Goal: Task Accomplishment & Management: Use online tool/utility

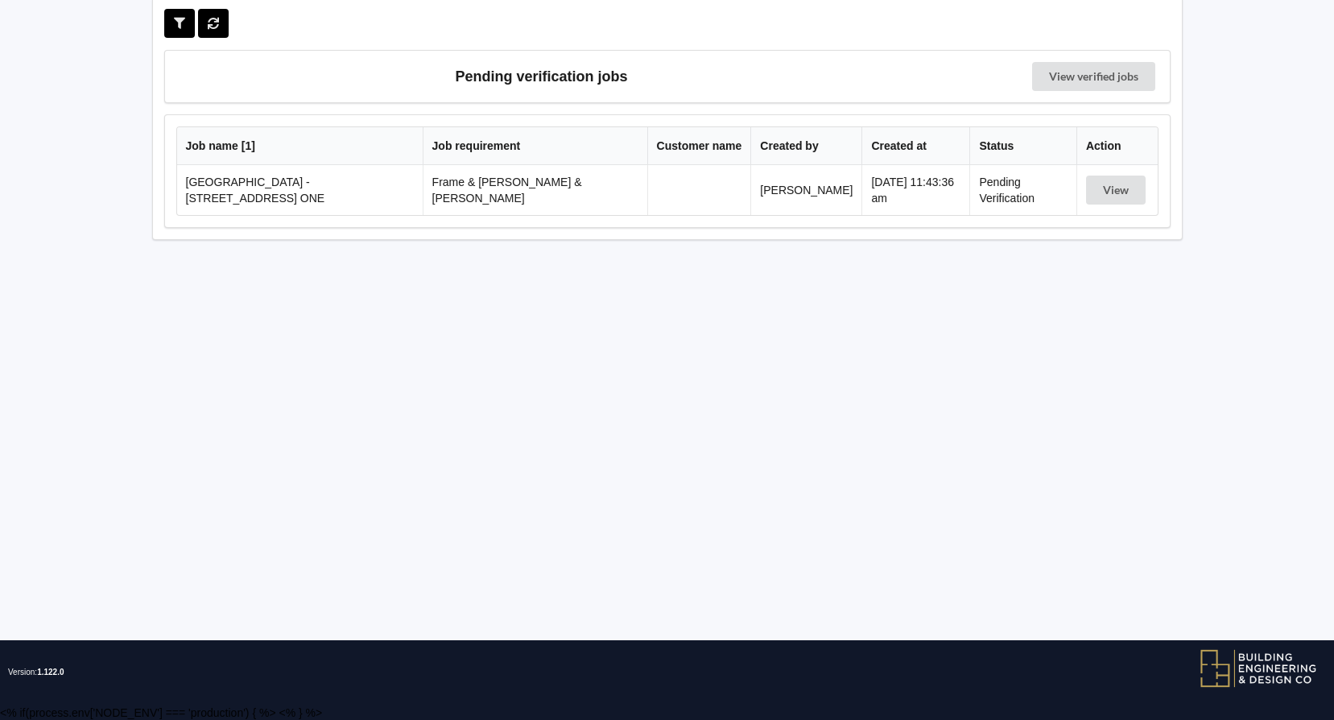
scroll to position [71, 0]
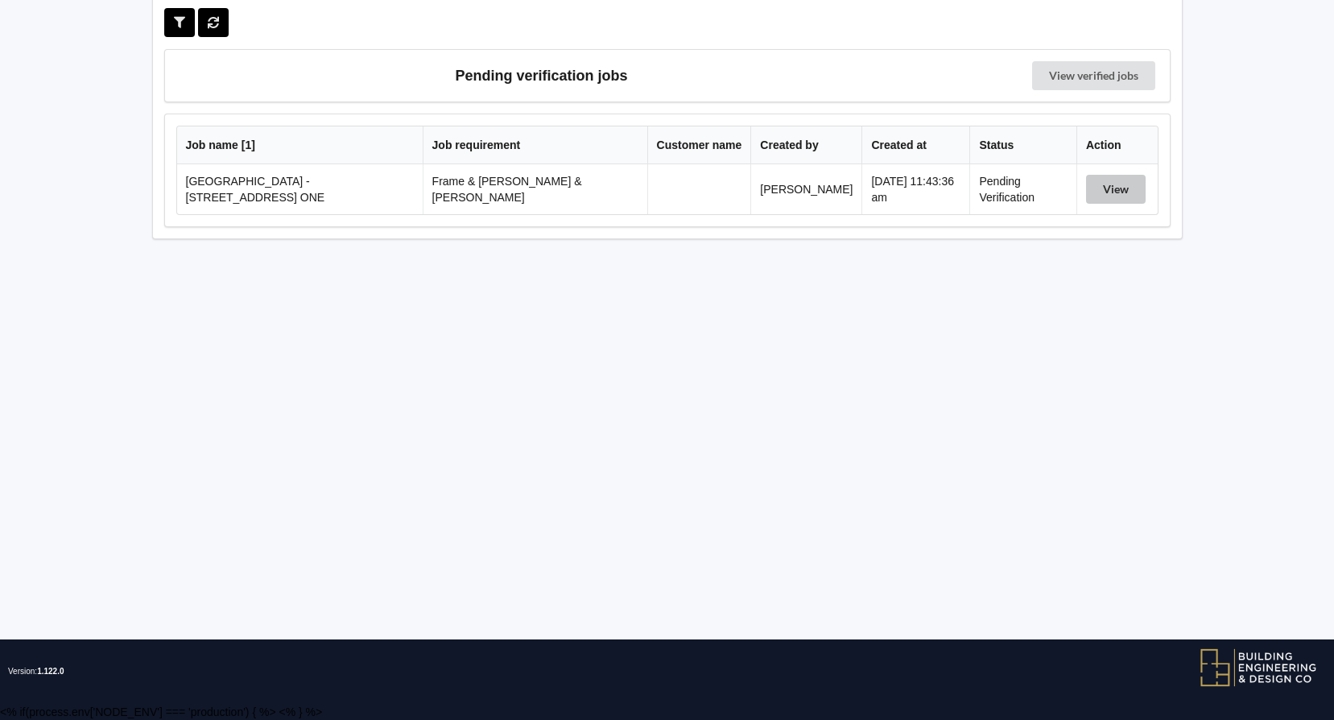
click at [1120, 184] on button "View" at bounding box center [1116, 189] width 60 height 29
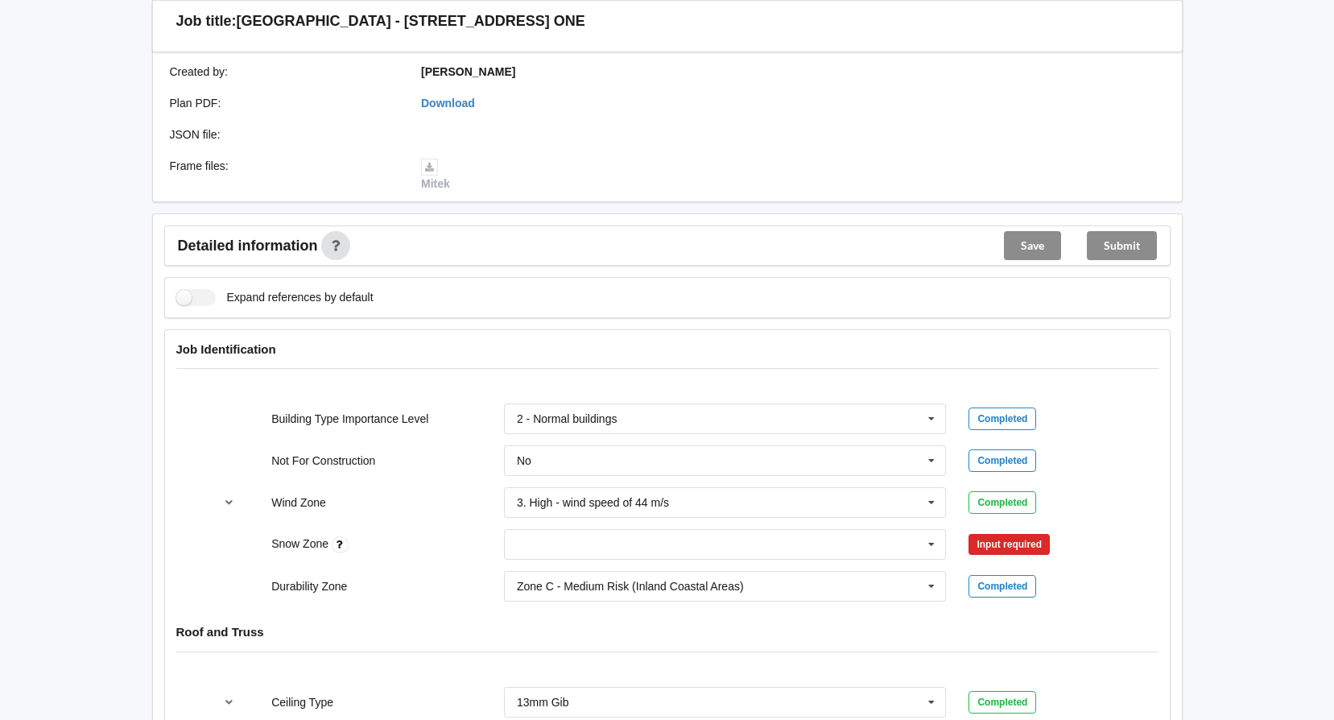
scroll to position [393, 0]
click at [933, 529] on icon at bounding box center [931, 544] width 24 height 30
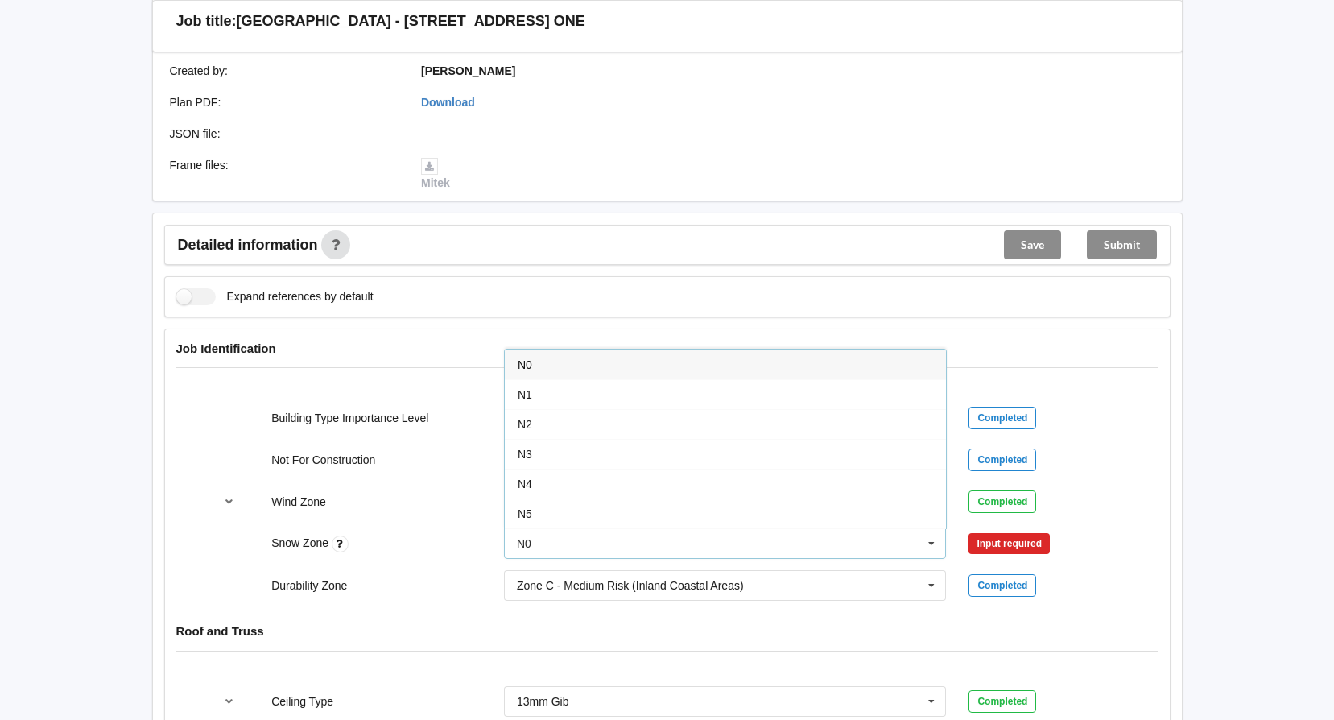
click at [543, 349] on div "N0" at bounding box center [725, 364] width 441 height 30
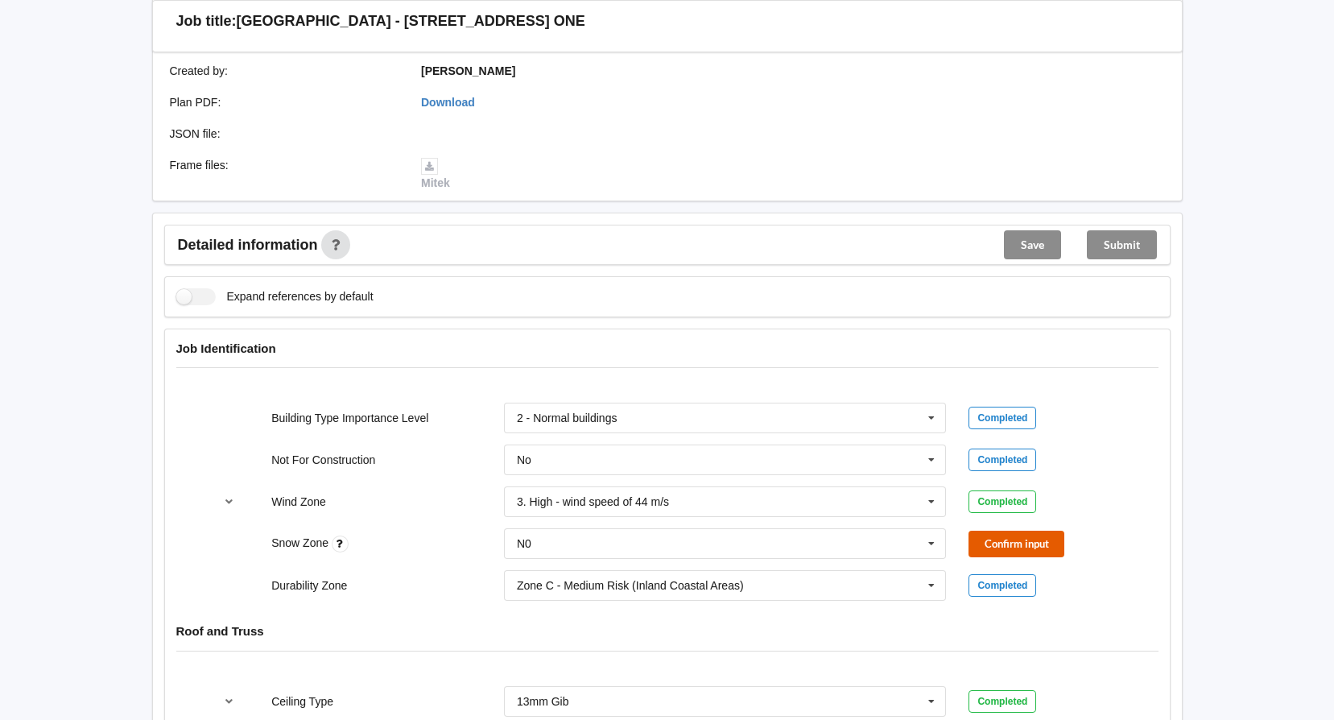
click at [1004, 531] on button "Confirm input" at bounding box center [1016, 543] width 96 height 27
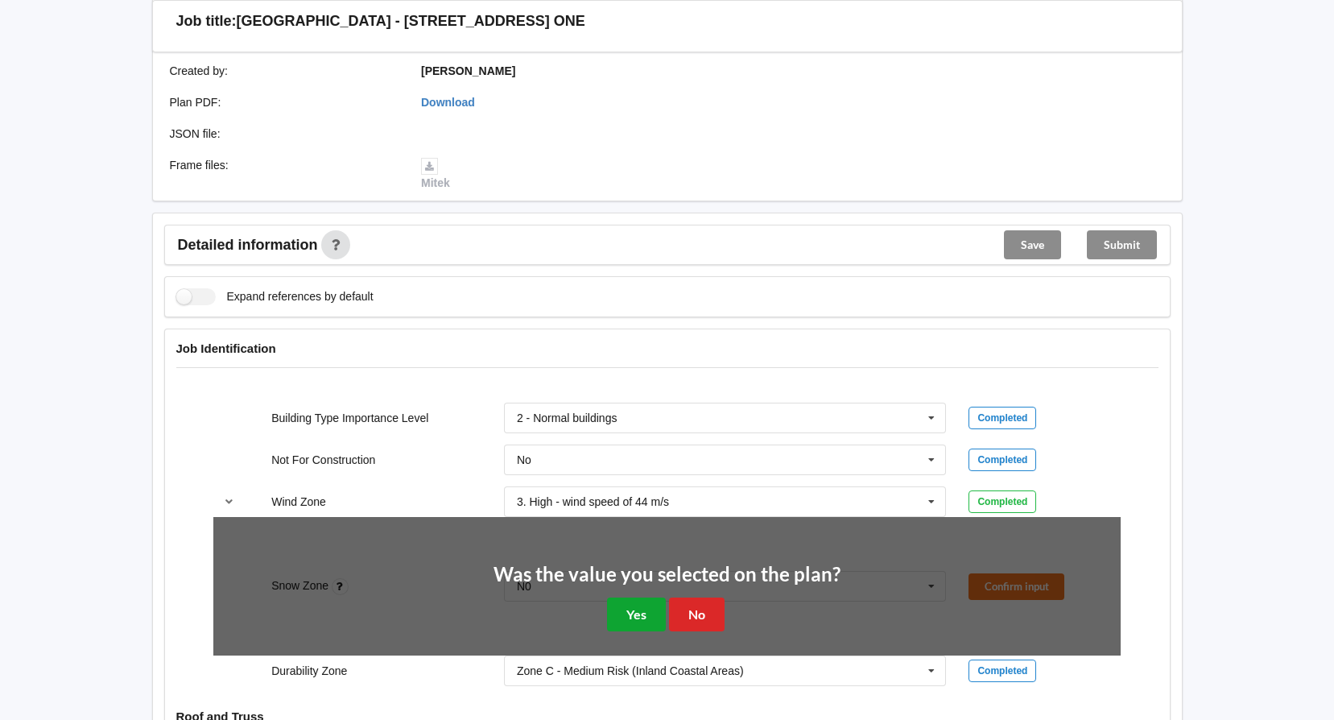
click at [637, 597] on button "Yes" at bounding box center [636, 613] width 59 height 33
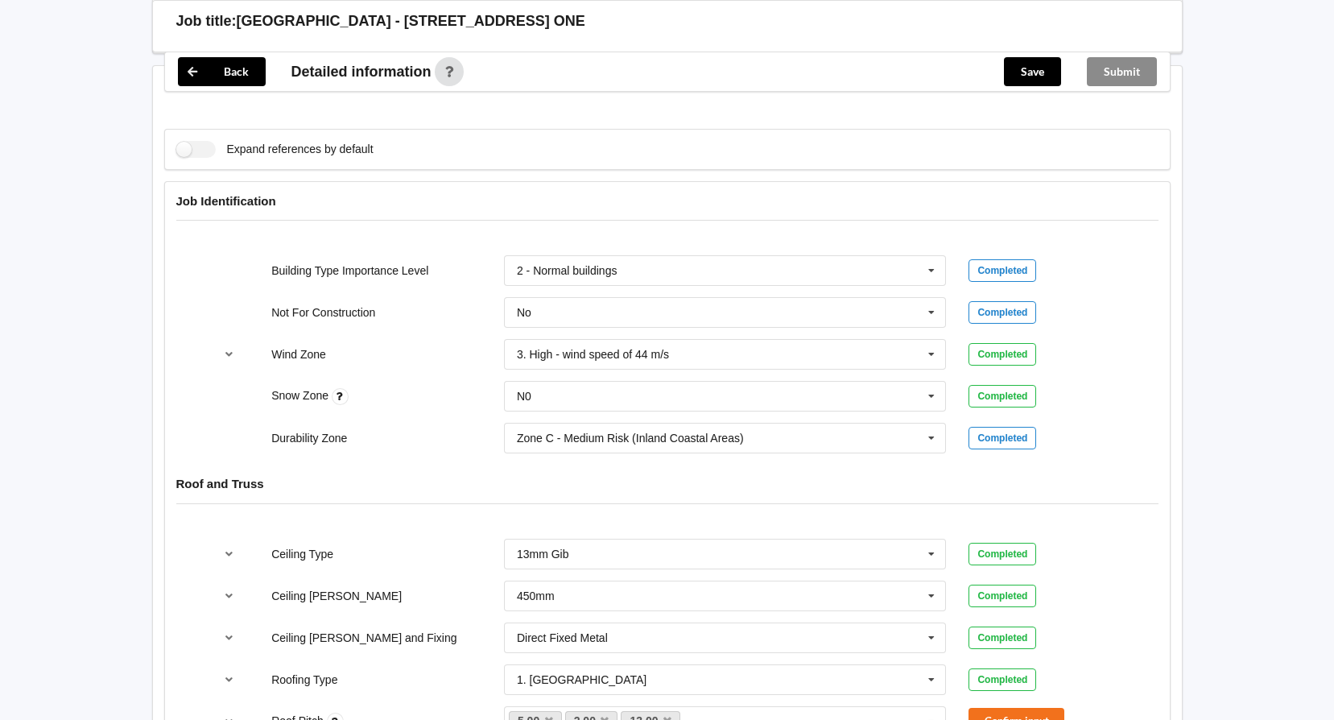
scroll to position [795, 0]
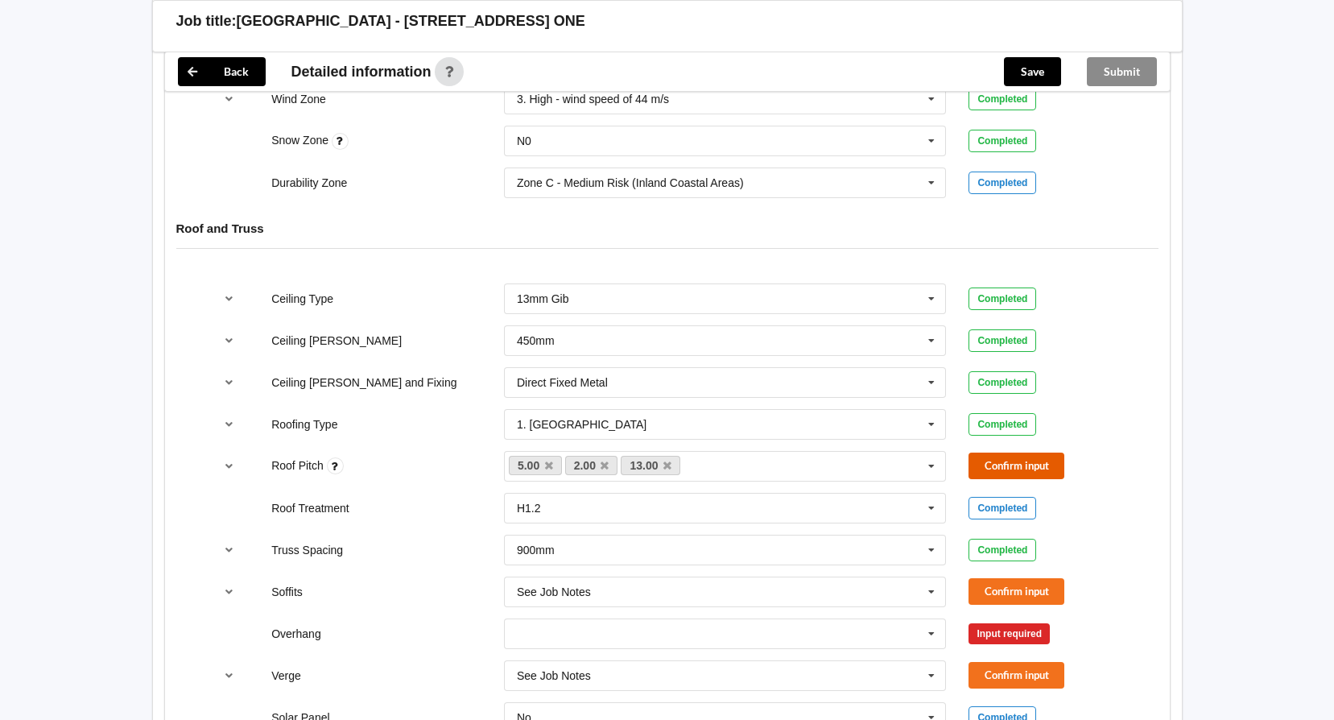
click at [1004, 452] on button "Confirm input" at bounding box center [1016, 465] width 96 height 27
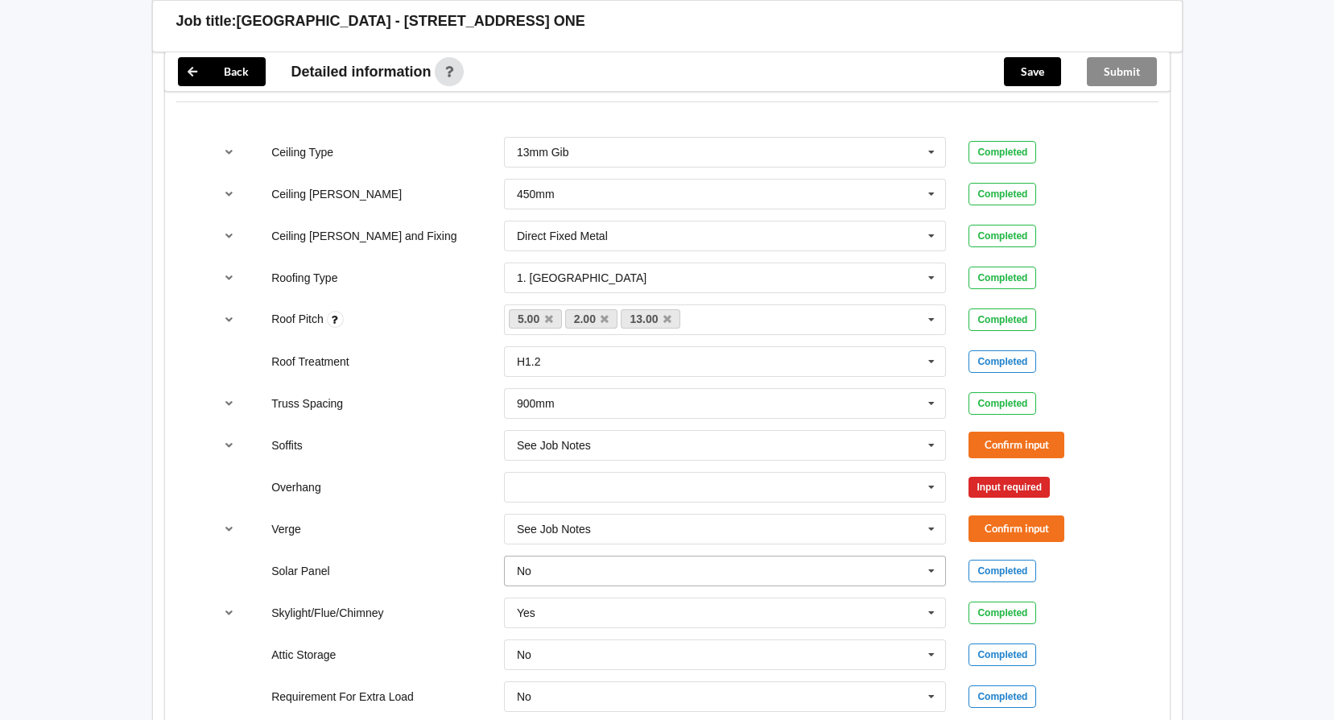
scroll to position [956, 0]
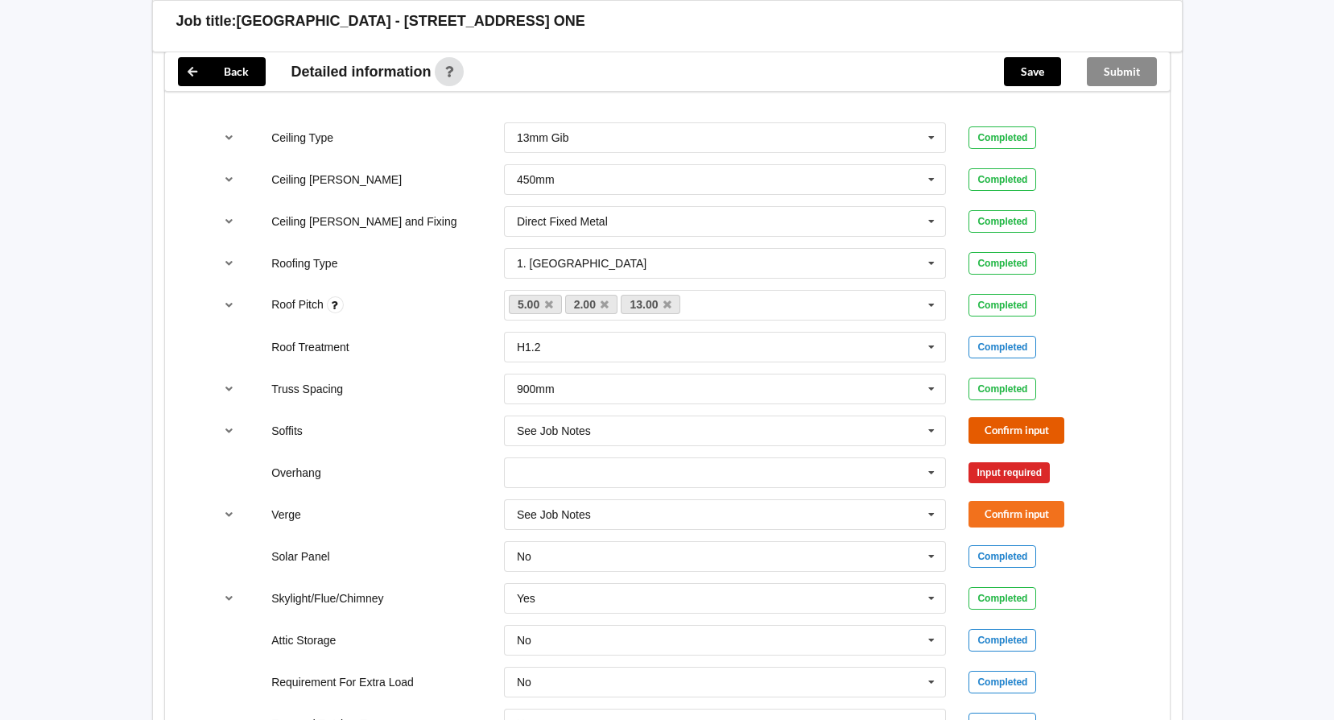
click at [1013, 417] on button "Confirm input" at bounding box center [1016, 430] width 96 height 27
click at [1011, 501] on button "Confirm input" at bounding box center [1016, 514] width 96 height 27
click at [933, 458] on icon at bounding box center [931, 473] width 24 height 30
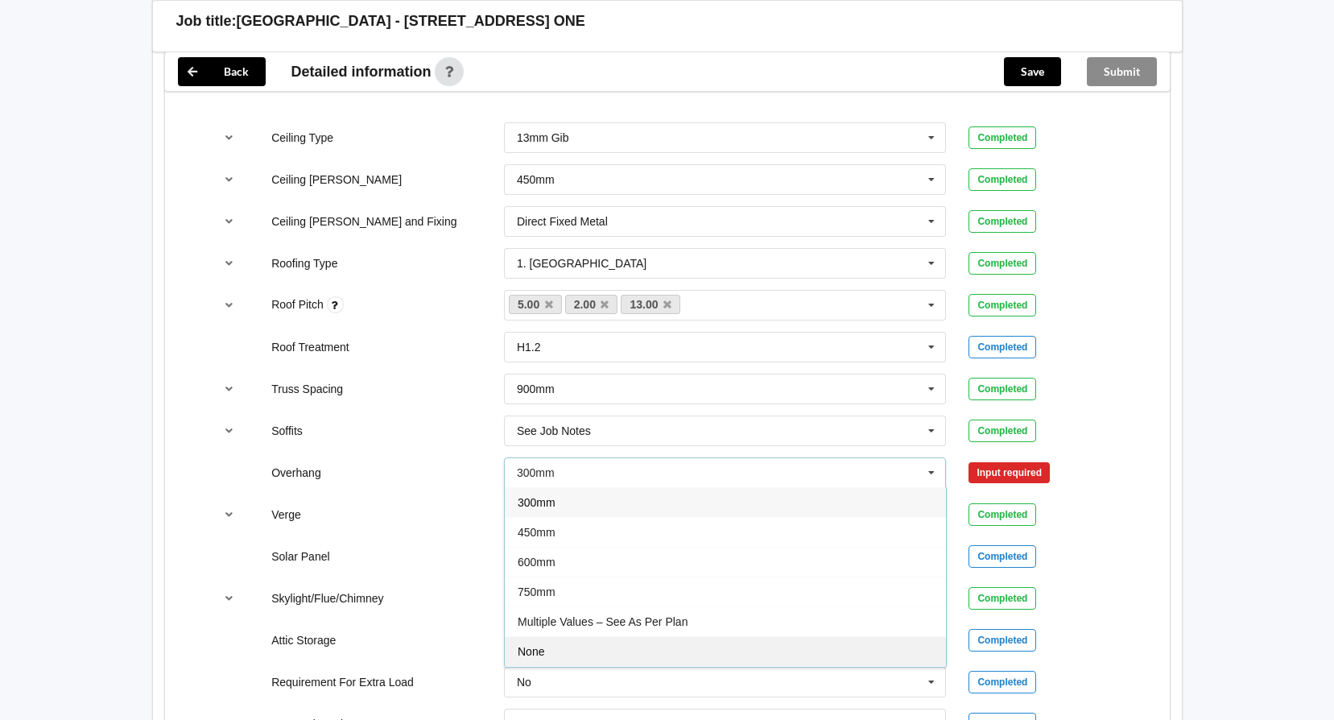
click at [535, 645] on span "None" at bounding box center [531, 651] width 27 height 13
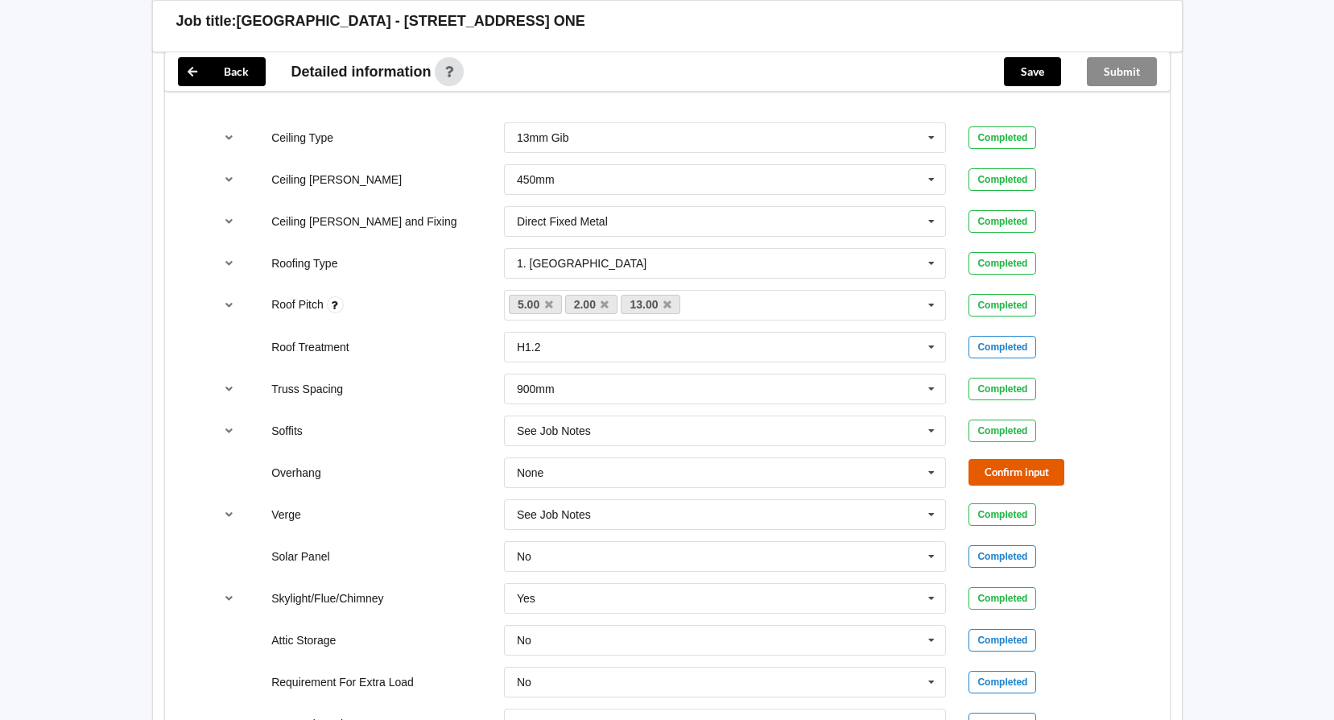
click at [1022, 459] on button "Confirm input" at bounding box center [1016, 472] width 96 height 27
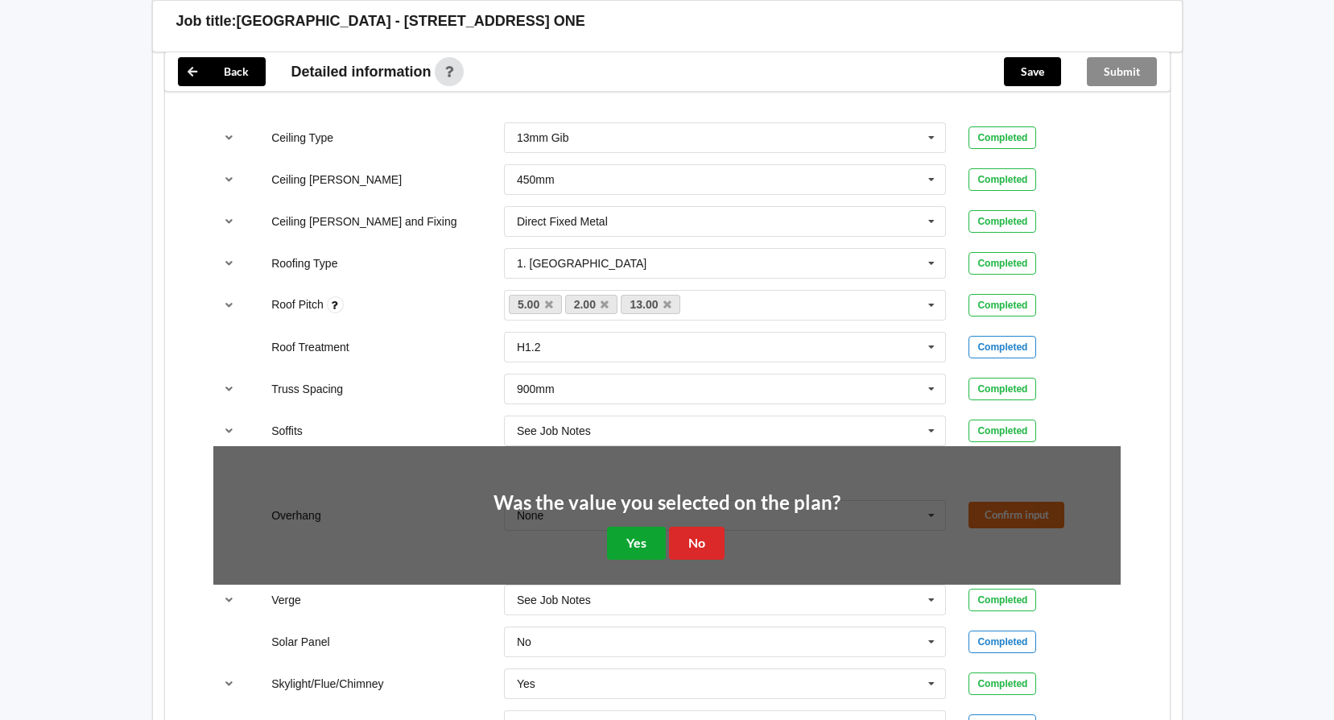
click at [629, 526] on button "Yes" at bounding box center [636, 542] width 59 height 33
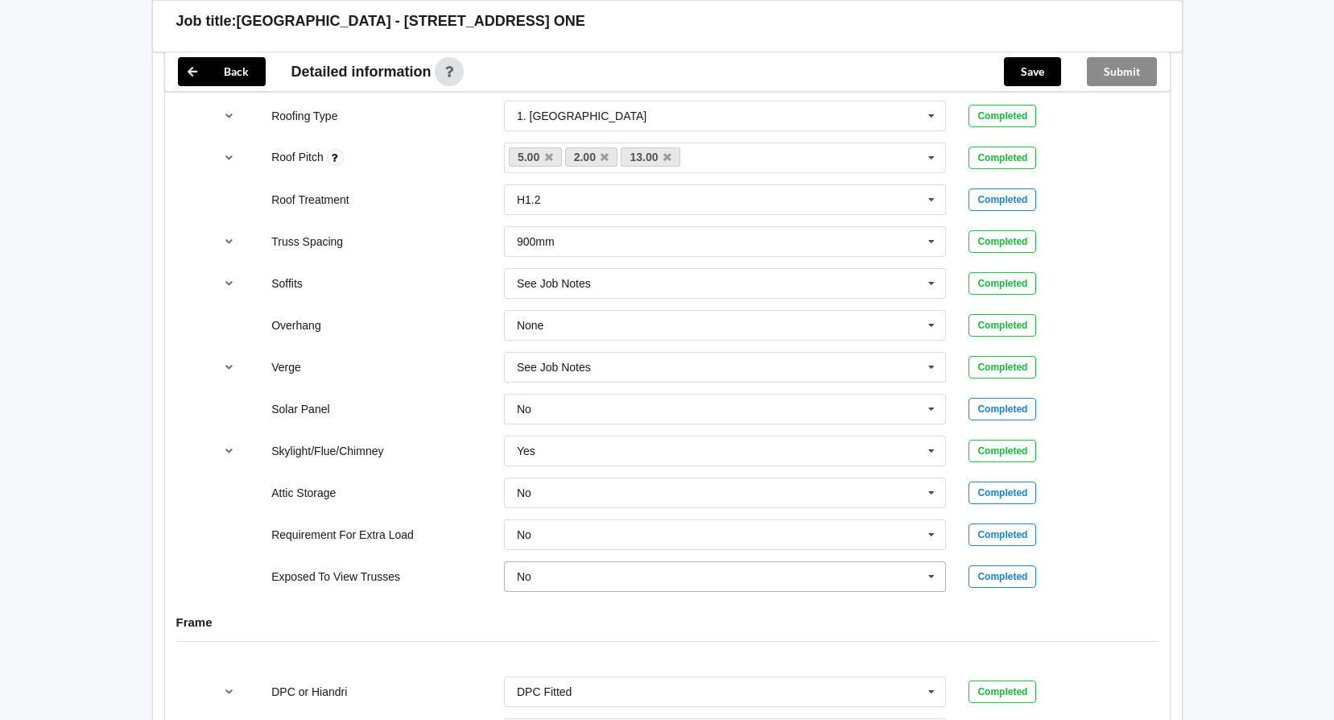
scroll to position [1278, 0]
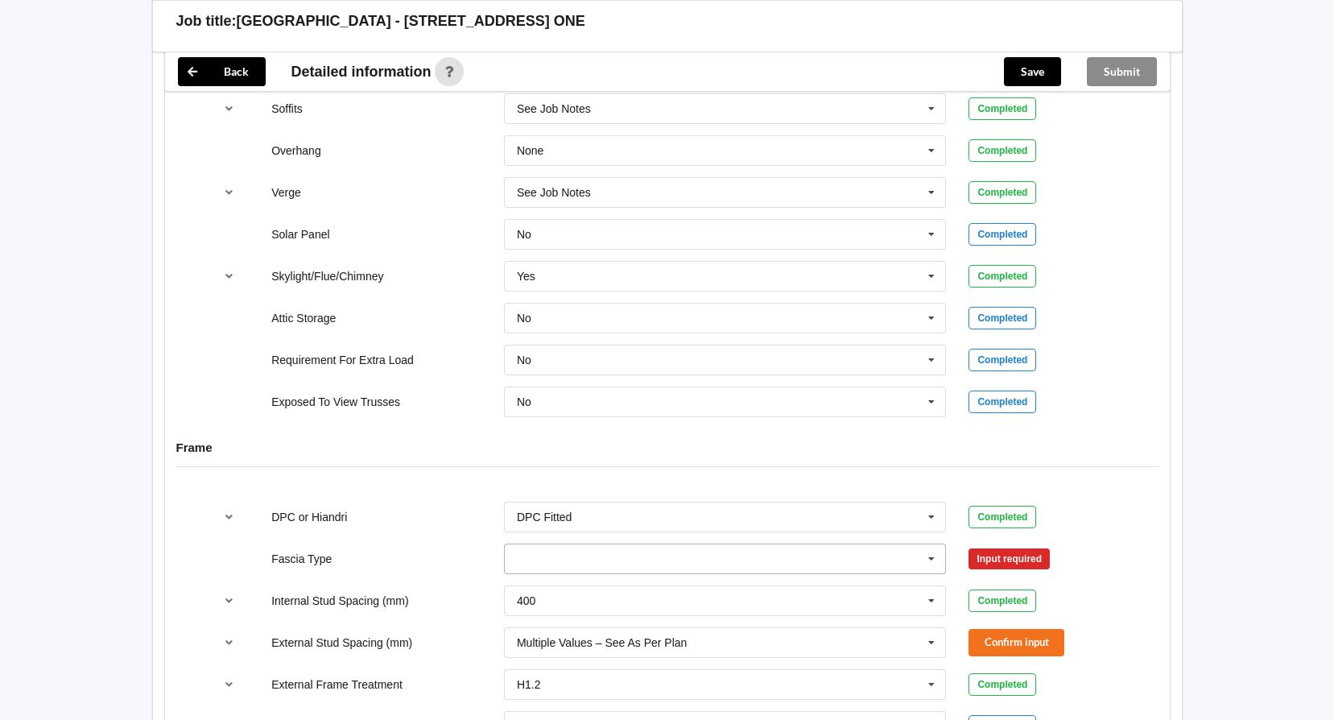
click at [930, 545] on icon at bounding box center [931, 559] width 24 height 30
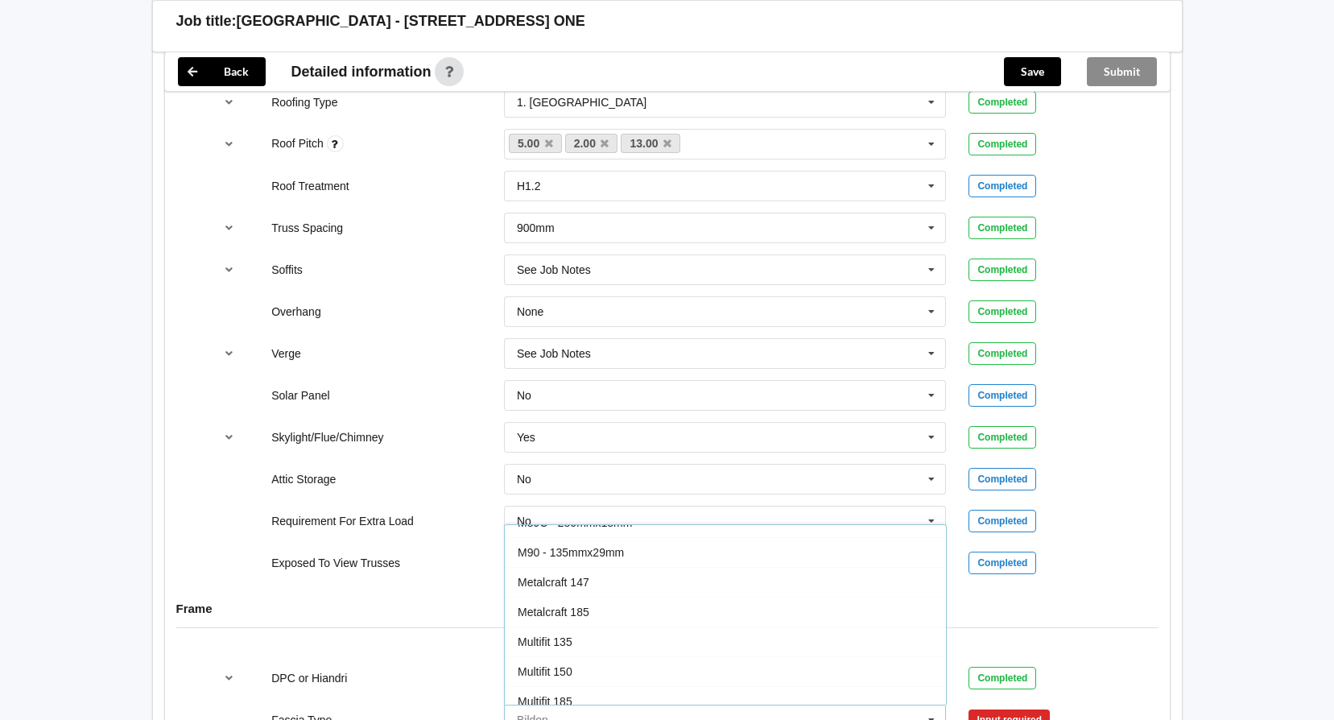
scroll to position [322, 0]
click at [648, 560] on div "Metalcraft 185" at bounding box center [725, 575] width 441 height 30
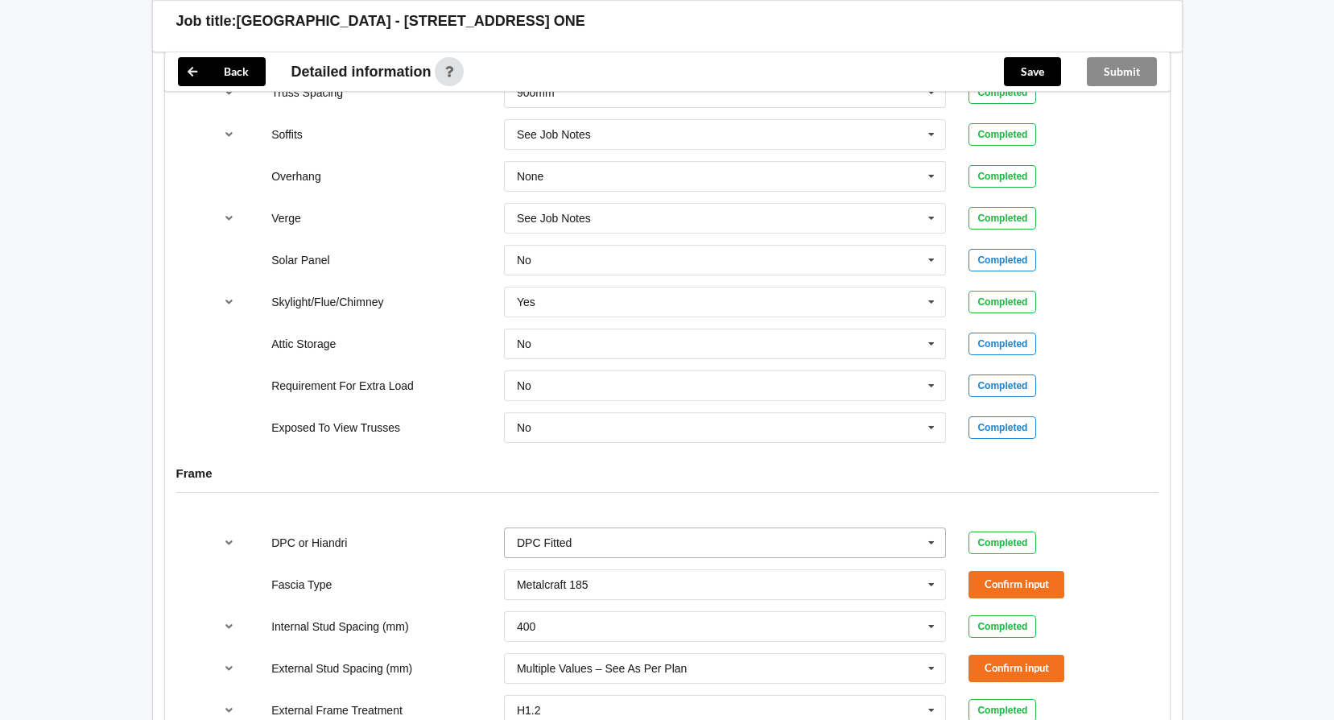
scroll to position [1278, 0]
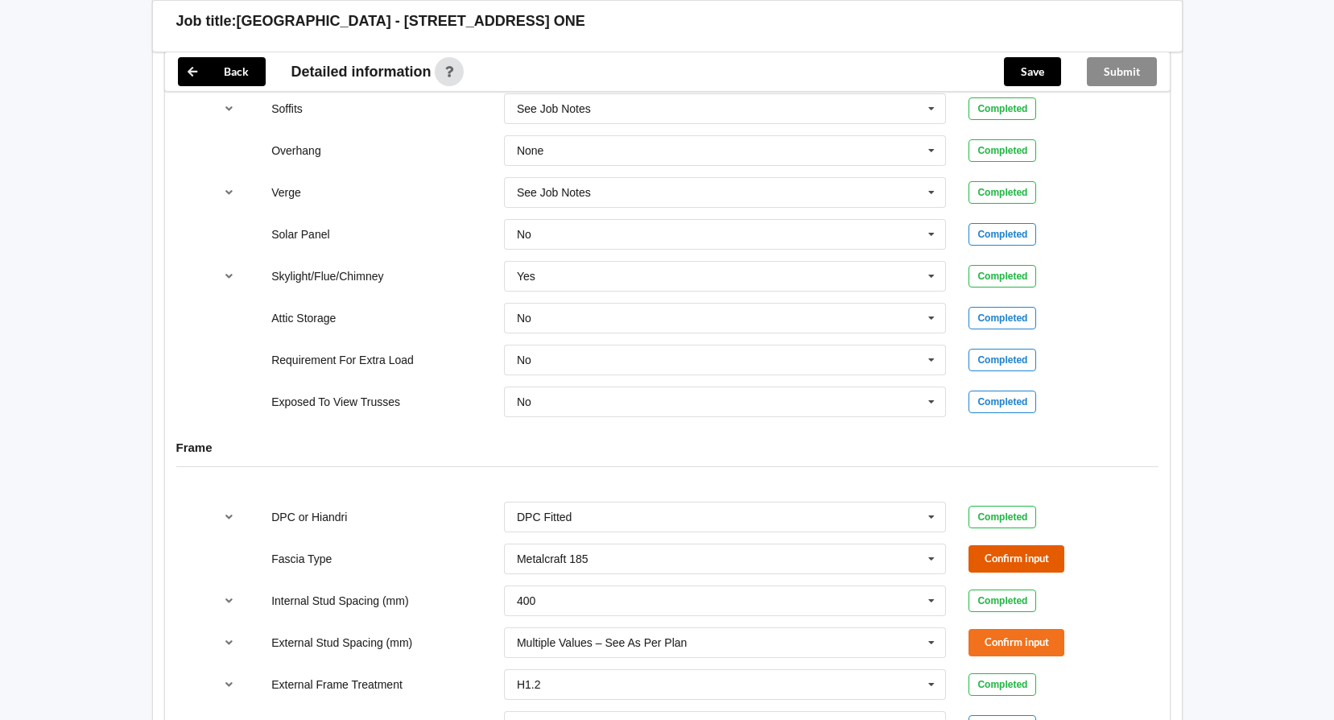
click at [1037, 545] on button "Confirm input" at bounding box center [1016, 558] width 96 height 27
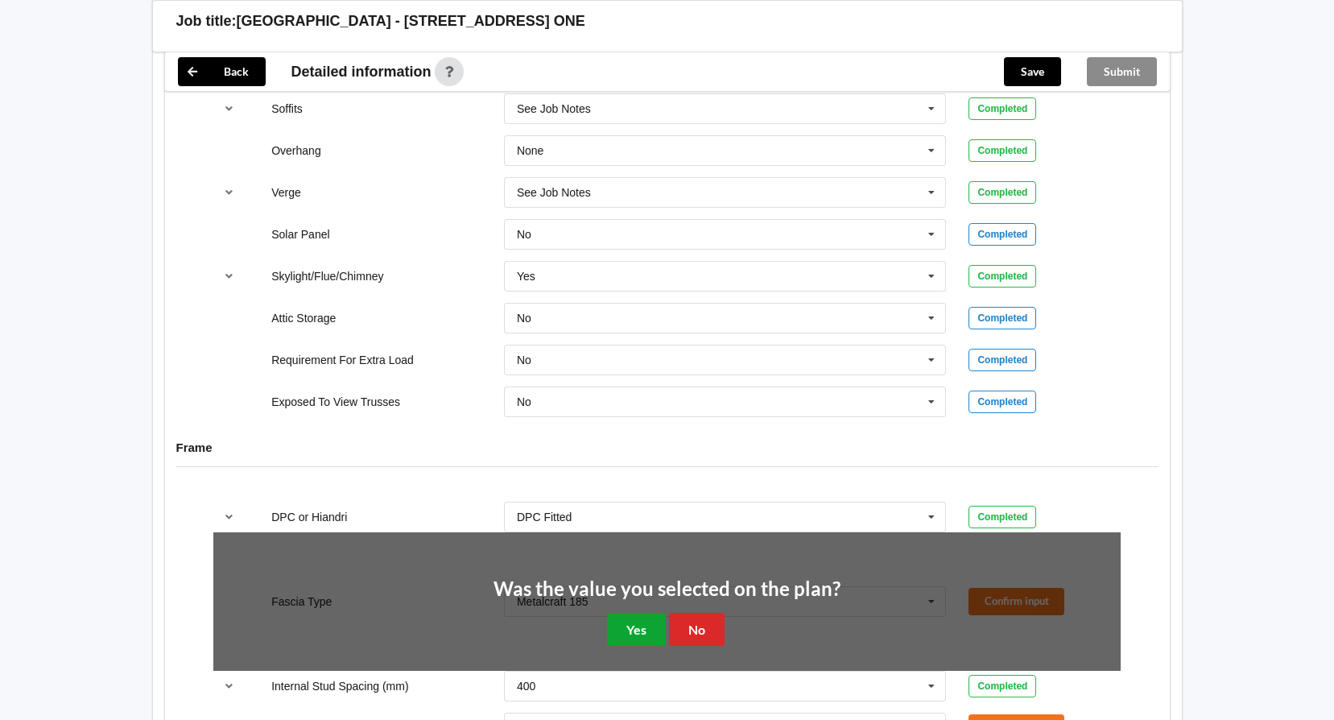
click at [642, 613] on button "Yes" at bounding box center [636, 629] width 59 height 33
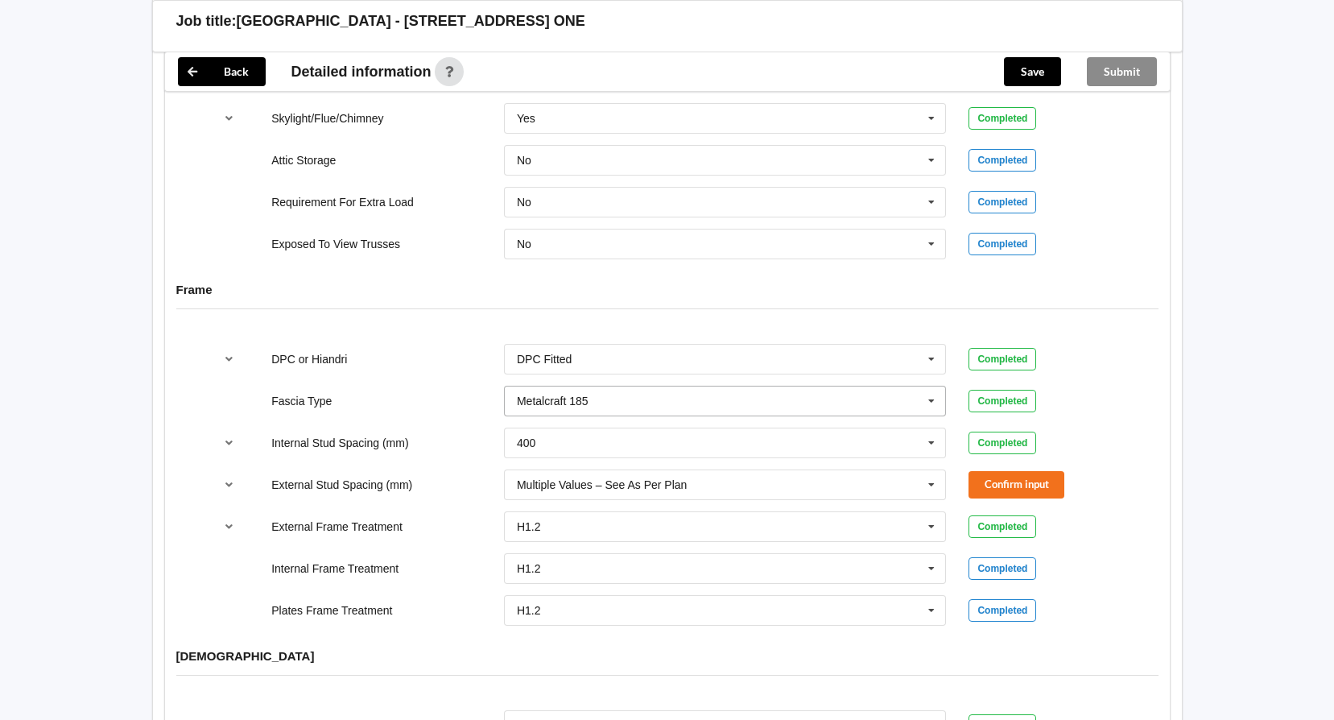
scroll to position [1439, 0]
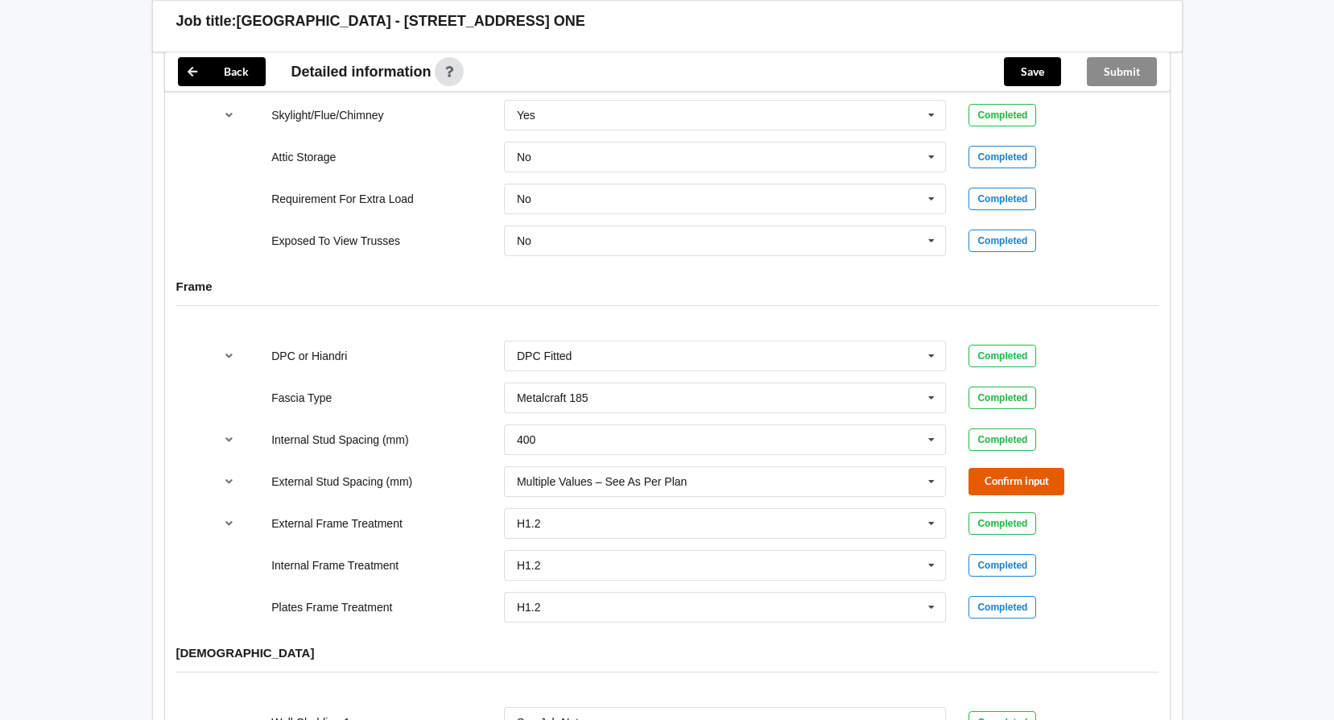
click at [1021, 468] on button "Confirm input" at bounding box center [1016, 481] width 96 height 27
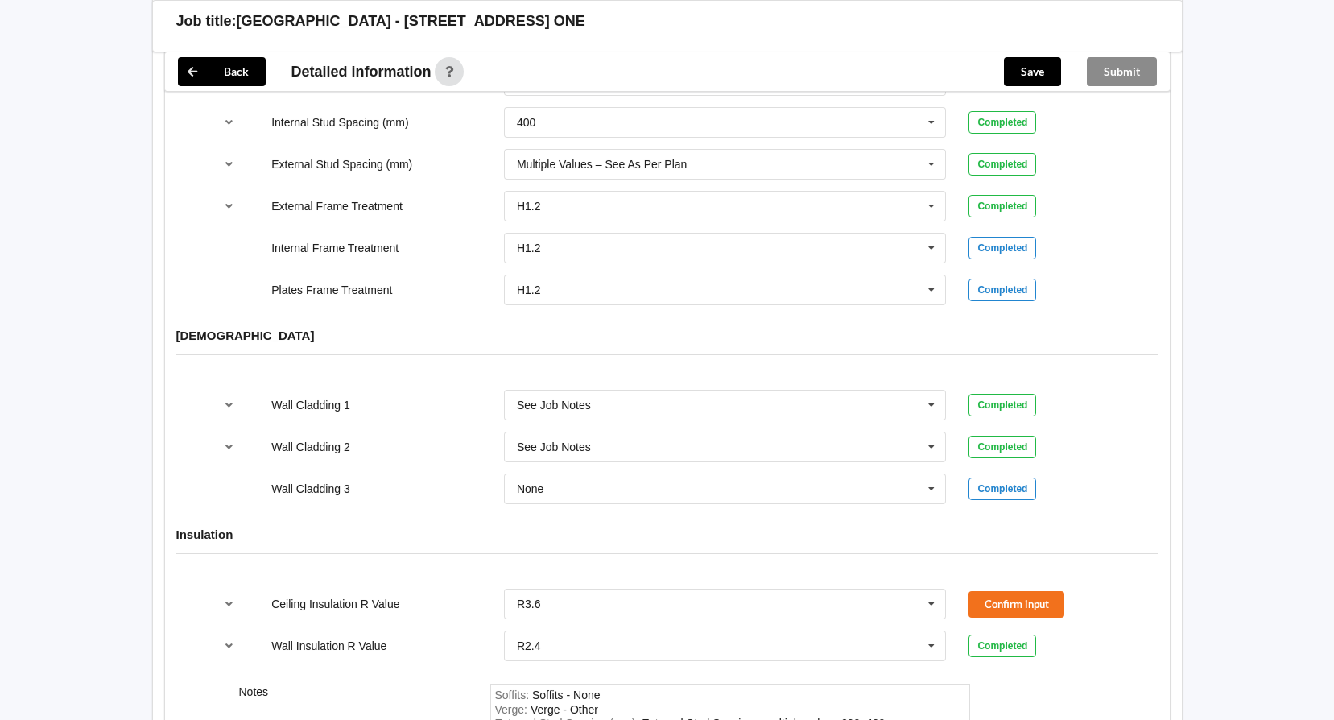
scroll to position [1761, 0]
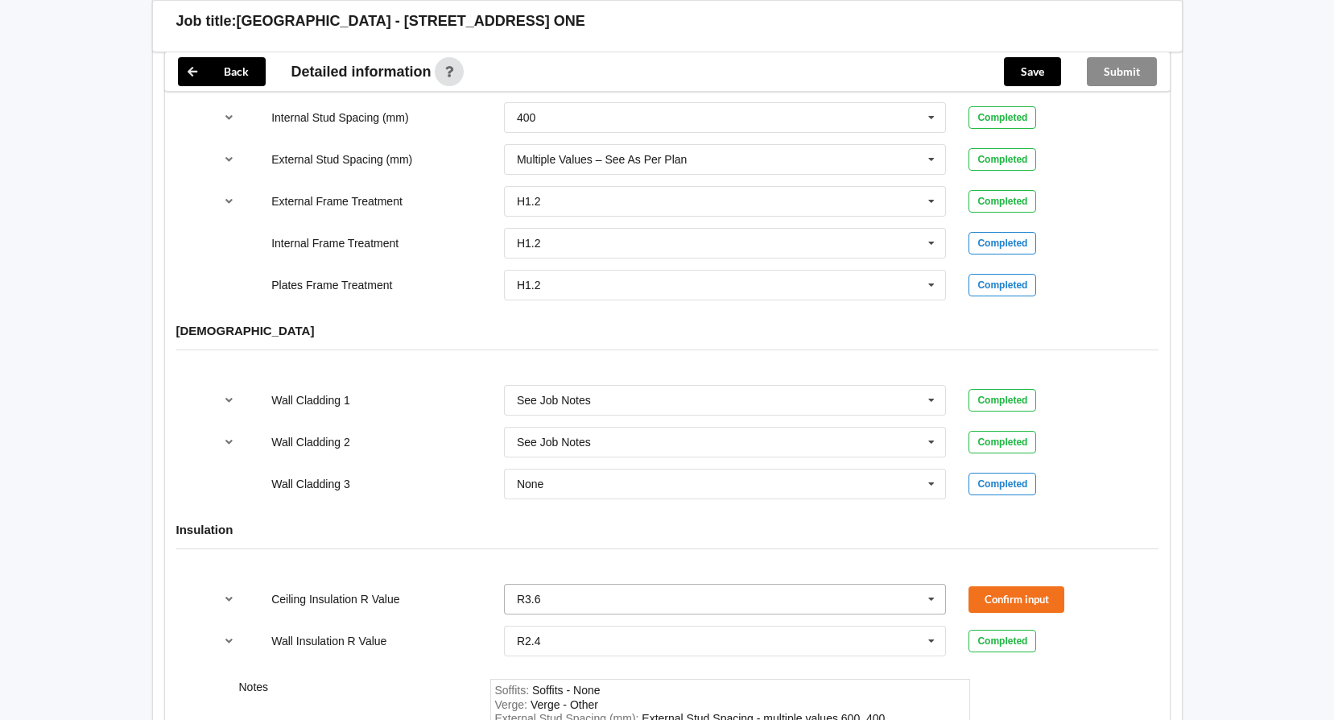
click at [931, 584] on icon at bounding box center [931, 599] width 24 height 30
click at [567, 490] on div "R1.8" at bounding box center [725, 505] width 441 height 30
click at [936, 584] on icon at bounding box center [931, 599] width 24 height 30
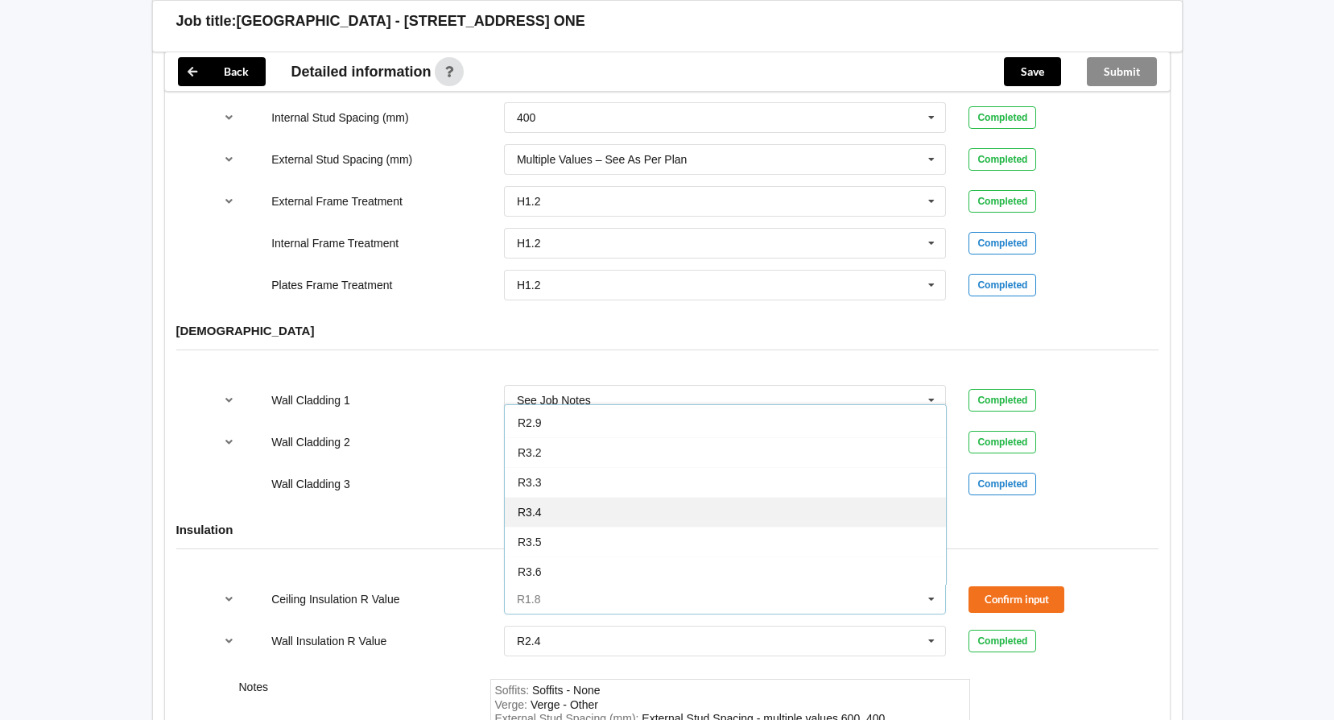
scroll to position [386, 0]
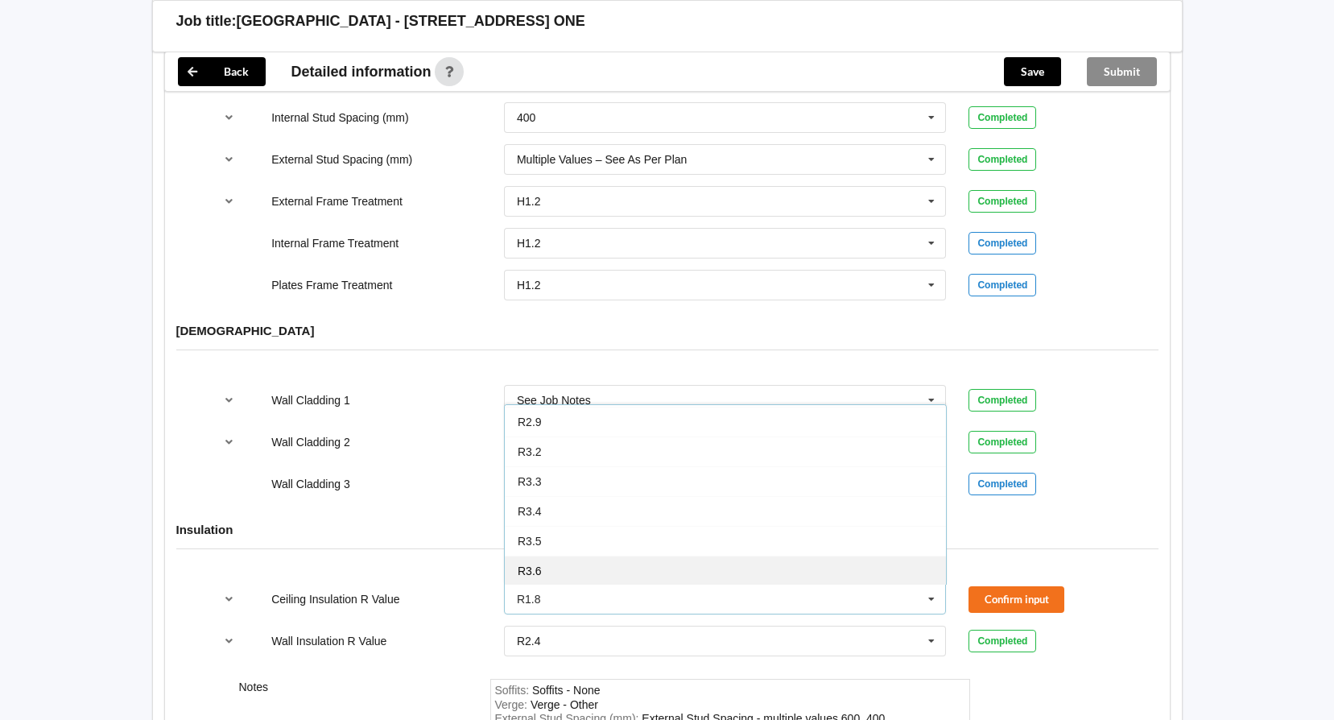
click at [600, 555] on div "R3.6" at bounding box center [725, 570] width 441 height 30
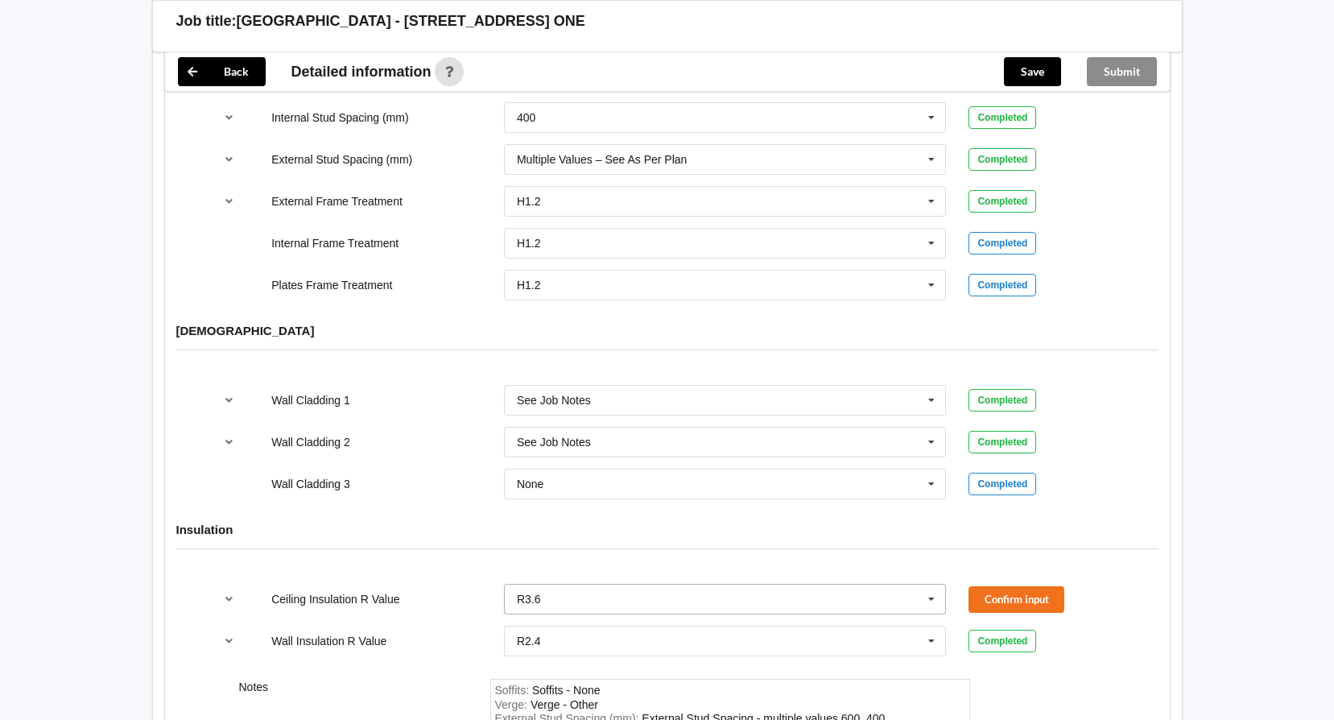
click at [931, 584] on icon at bounding box center [931, 599] width 24 height 30
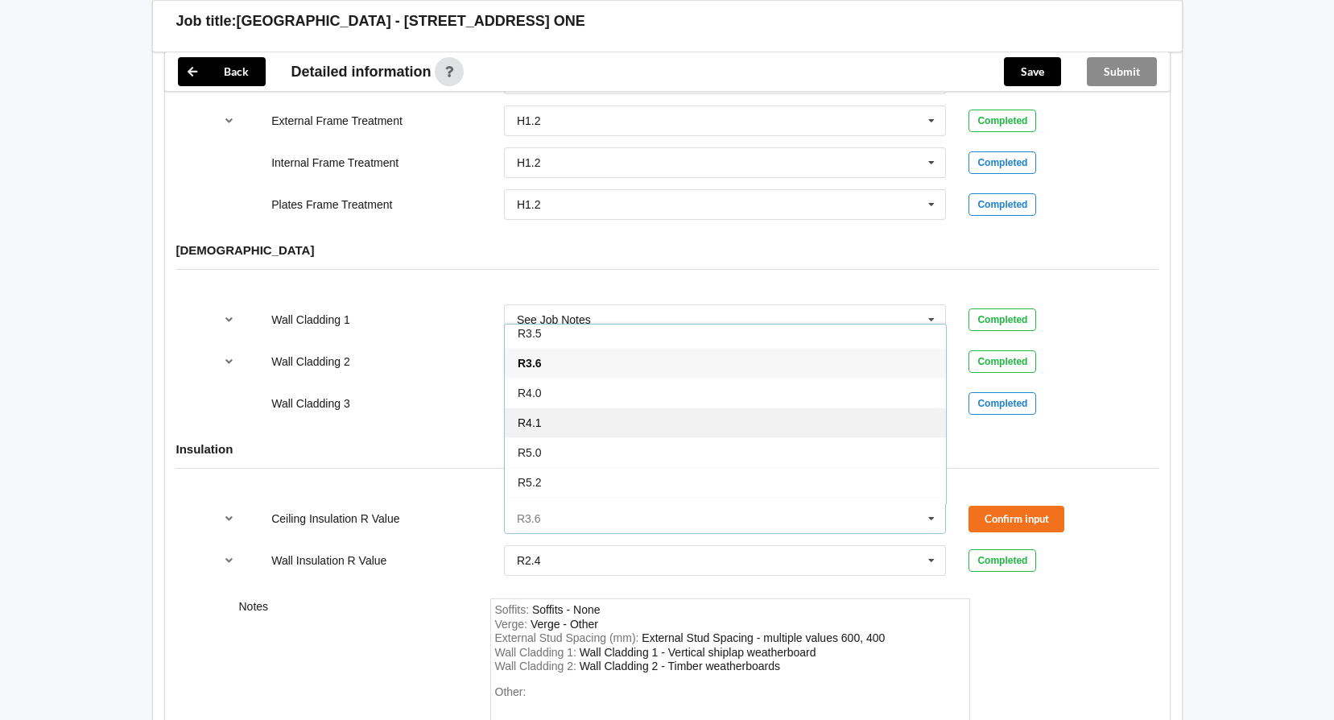
scroll to position [485, 0]
click at [588, 377] on div "R3.6" at bounding box center [725, 391] width 441 height 30
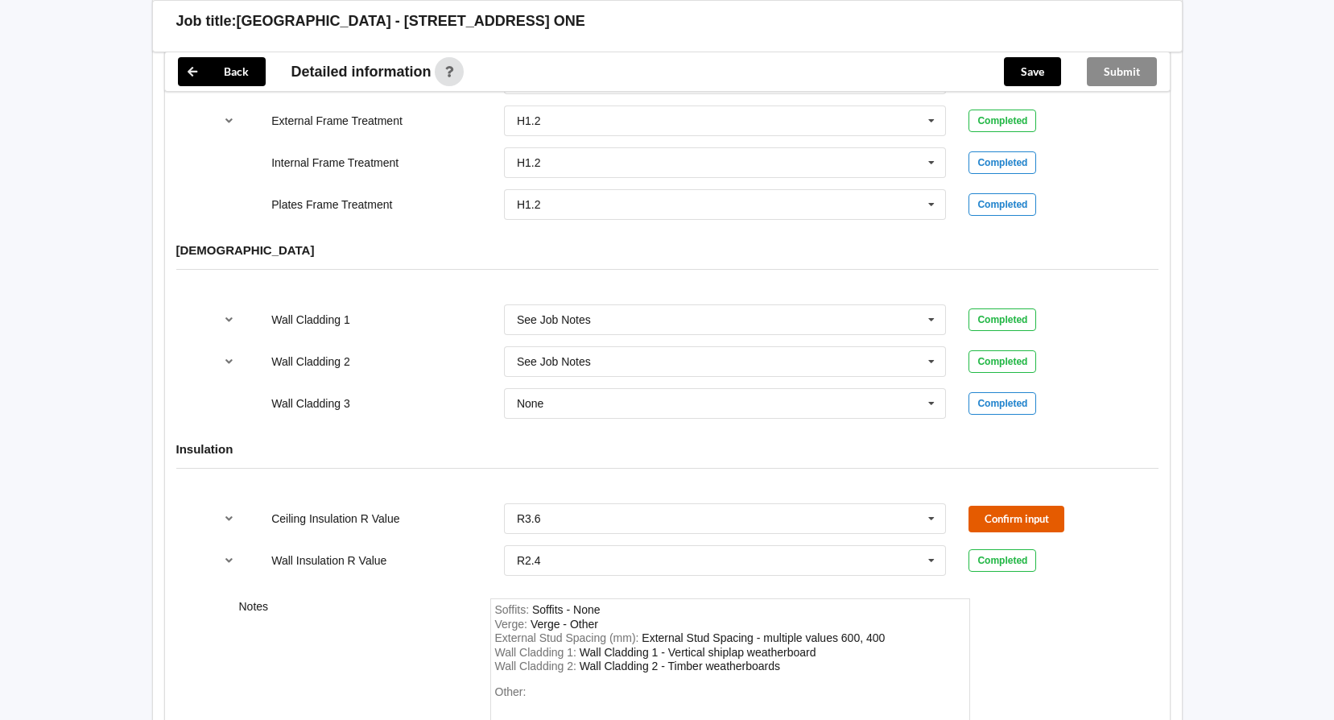
click at [1028, 505] on button "Confirm input" at bounding box center [1016, 518] width 96 height 27
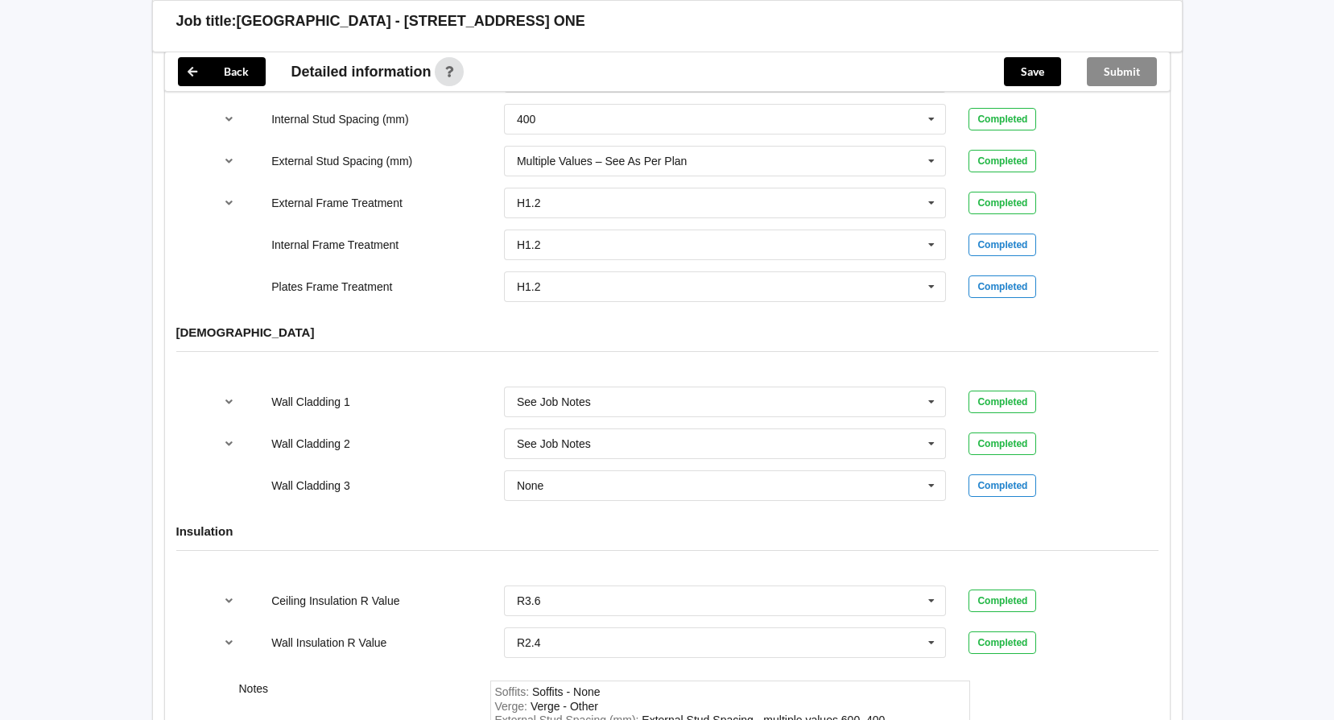
scroll to position [1702, 0]
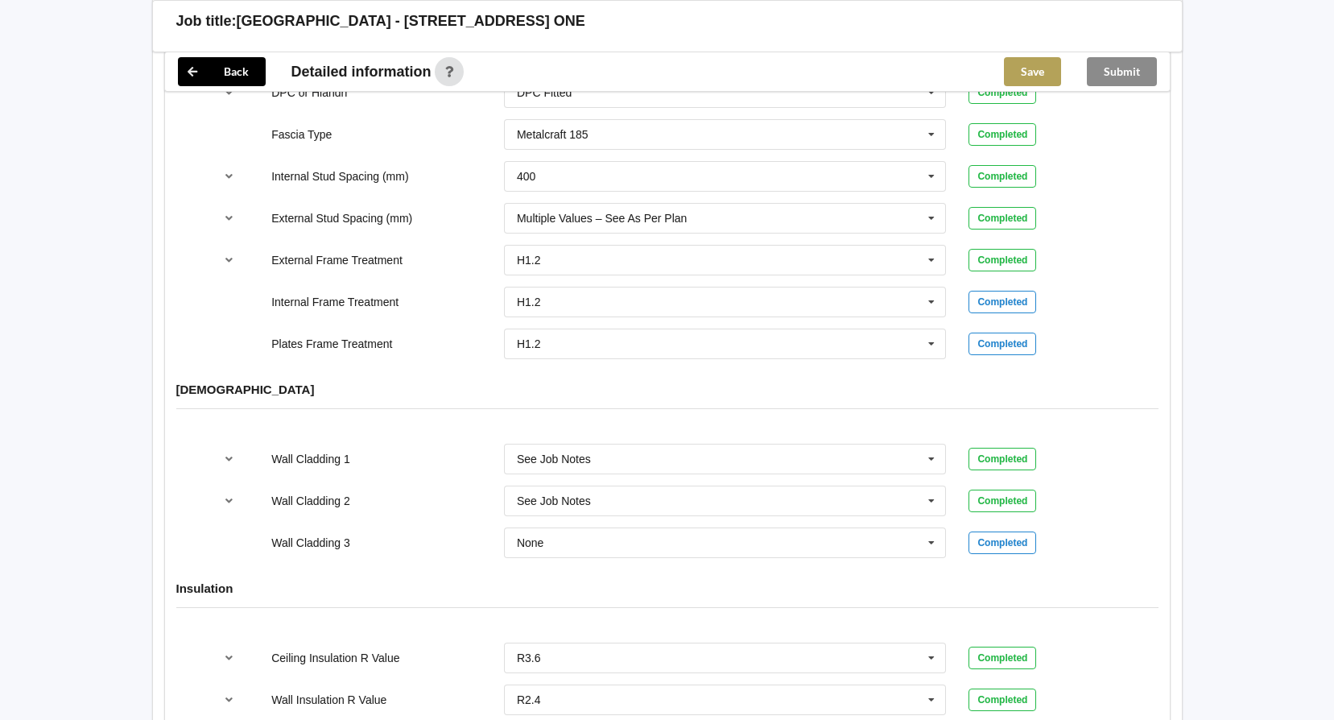
click at [1021, 76] on button "Save" at bounding box center [1032, 71] width 57 height 29
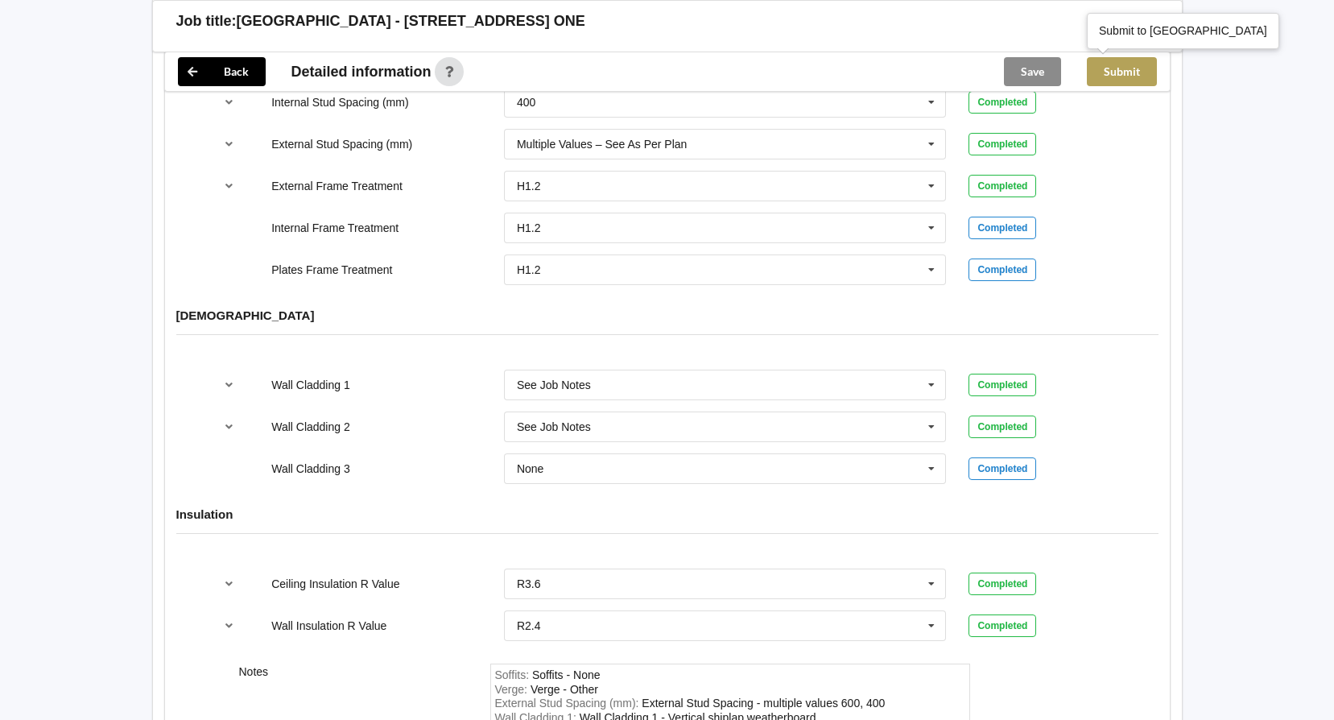
click at [1140, 72] on button "Submit" at bounding box center [1122, 71] width 70 height 29
